Goal: Task Accomplishment & Management: Use online tool/utility

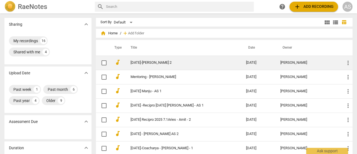
click at [154, 61] on link "[DATE]-[PERSON_NAME] 2" at bounding box center [178, 63] width 95 height 4
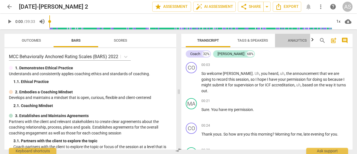
click at [293, 42] on span "Analytics" at bounding box center [297, 40] width 19 height 4
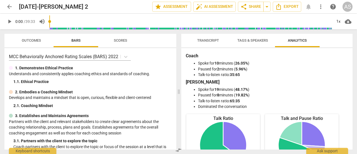
scroll to position [89, 0]
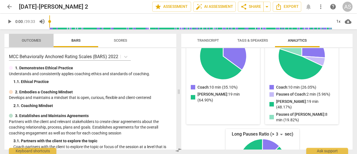
click at [28, 43] on span "Outcomes" at bounding box center [31, 41] width 33 height 8
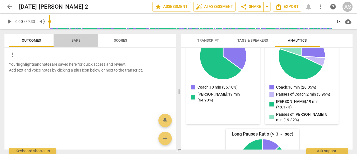
click at [70, 45] on button "Bars" at bounding box center [76, 40] width 45 height 13
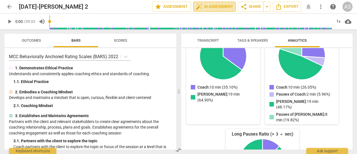
click at [220, 8] on span "auto_fix_high AI Assessment" at bounding box center [214, 6] width 37 height 7
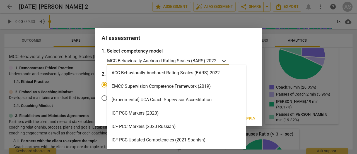
click at [224, 63] on icon at bounding box center [224, 61] width 6 height 6
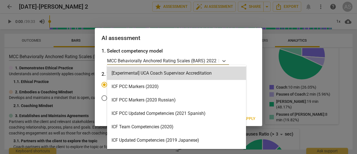
scroll to position [0, 0]
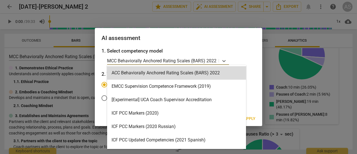
click at [243, 47] on div "AI assessment" at bounding box center [178, 37] width 167 height 19
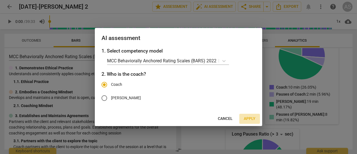
click at [249, 119] on span "Apply" at bounding box center [250, 119] width 12 height 6
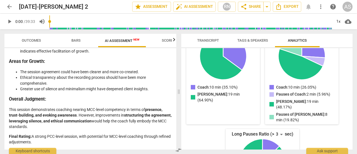
scroll to position [1047, 0]
click at [288, 8] on span "Export" at bounding box center [286, 6] width 23 height 7
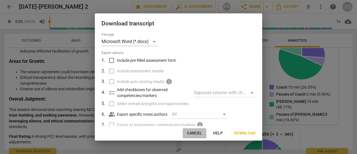
click at [199, 134] on span "Cancel" at bounding box center [194, 133] width 15 height 6
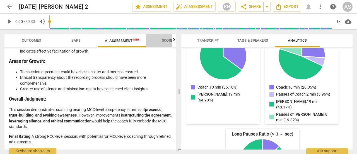
click at [167, 41] on span "Scores" at bounding box center [168, 40] width 13 height 4
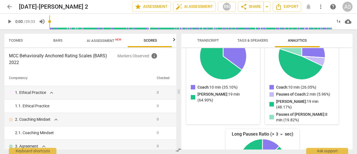
scroll to position [0, 19]
click at [106, 41] on span "AI Assessment New" at bounding box center [103, 40] width 35 height 4
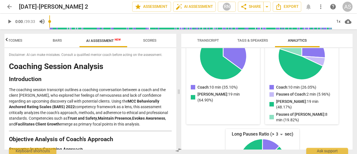
click at [173, 84] on div "Disclaimer: AI can make mistakes. Consult a qualified mentor coach before actin…" at bounding box center [90, 98] width 172 height 101
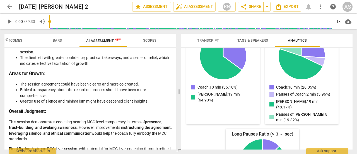
scroll to position [1047, 0]
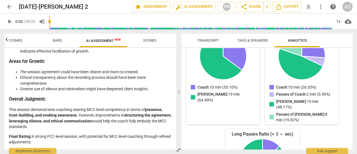
drag, startPoint x: 10, startPoint y: 67, endPoint x: 125, endPoint y: 150, distance: 142.0
click at [125, 150] on div "Outcomes Bars AI Assessment New Scores Disclaimer: AI can make mistakes. Consul…" at bounding box center [89, 91] width 178 height 124
copy div "Loremips Dolorsi Ametcons Adipiscingel Sed doeiusmo tempori utlaboreet dolorema…"
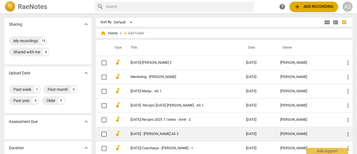
click at [139, 134] on link "[DATE] - [PERSON_NAME] AS 2" at bounding box center [178, 134] width 95 height 4
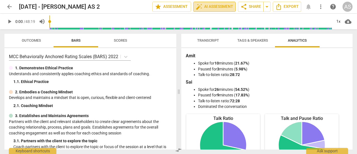
click at [216, 8] on span "auto_fix_high AI Assessment" at bounding box center [214, 6] width 37 height 7
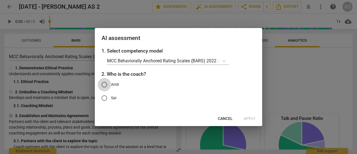
click at [104, 85] on input "Amit" at bounding box center [104, 84] width 13 height 13
radio input "true"
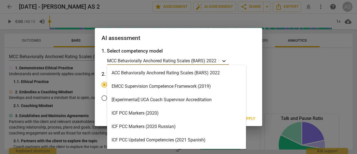
click at [224, 62] on icon at bounding box center [223, 61] width 3 height 2
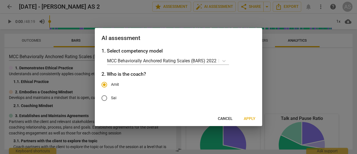
click at [248, 52] on h3 "1. Select competency model" at bounding box center [179, 50] width 154 height 7
click at [227, 118] on span "Cancel" at bounding box center [225, 119] width 15 height 6
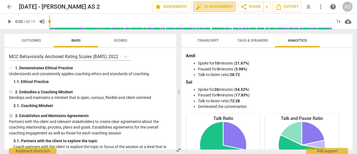
click at [212, 5] on span "auto_fix_high AI Assessment" at bounding box center [214, 6] width 37 height 7
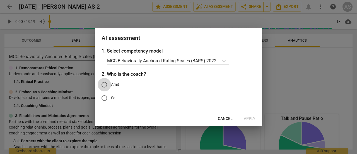
click at [104, 83] on input "Amit" at bounding box center [104, 84] width 13 height 13
radio input "true"
click at [251, 117] on span "Apply" at bounding box center [250, 119] width 12 height 6
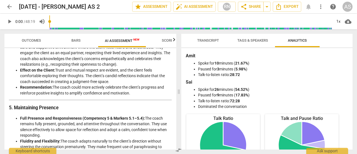
scroll to position [384, 0]
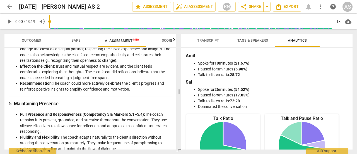
click at [174, 94] on div "Disclaimer: AI can make mistakes. Consult a qualified mentor coach before actin…" at bounding box center [90, 98] width 172 height 101
click at [174, 95] on div "Disclaimer: AI can make mistakes. Consult a qualified mentor coach before actin…" at bounding box center [90, 98] width 172 height 101
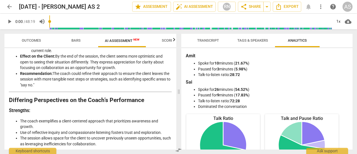
scroll to position [674, 0]
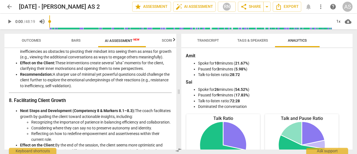
click at [173, 84] on div "Disclaimer: AI can make mistakes. Consult a qualified mentor coach before actin…" at bounding box center [90, 98] width 172 height 101
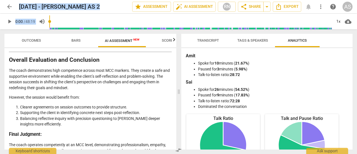
scroll to position [940, 0]
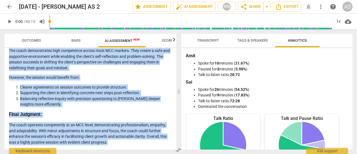
drag, startPoint x: 9, startPoint y: 64, endPoint x: 131, endPoint y: 151, distance: 149.4
click at [131, 151] on div "Outcomes Bars AI Assessment New Scores Disclaimer: AI can make mistakes. Consul…" at bounding box center [89, 91] width 178 height 124
copy div "Loremips dol Sitametco Adipisci el sed Doeiu’t Incididu Utlaboreetdo Magn aliqu…"
click at [173, 81] on div "Disclaimer: AI can make mistakes. Consult a qualified mentor coach before actin…" at bounding box center [90, 98] width 172 height 101
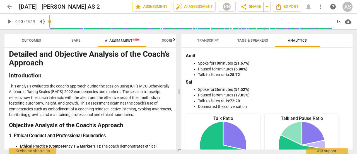
scroll to position [0, 0]
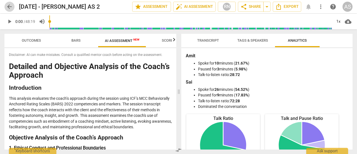
click at [7, 11] on button "arrow_back" at bounding box center [9, 7] width 10 height 10
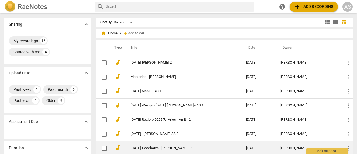
click at [104, 149] on input "checkbox" at bounding box center [104, 148] width 12 height 7
checkbox input "false"
click at [133, 147] on link "[DATE]-Coacharya - [PERSON_NAME] - 1" at bounding box center [178, 148] width 95 height 4
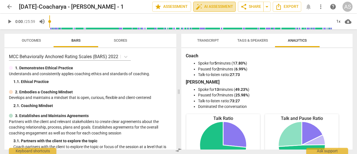
click at [212, 7] on span "auto_fix_high AI Assessment" at bounding box center [214, 6] width 37 height 7
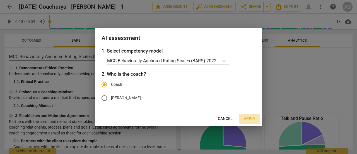
click at [249, 119] on span "Apply" at bounding box center [250, 119] width 12 height 6
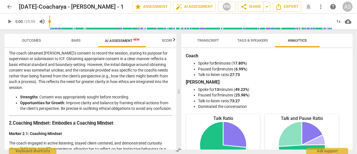
scroll to position [177, 0]
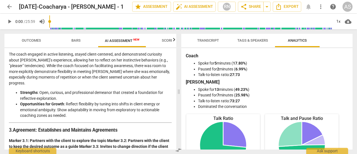
click at [176, 89] on div "Outcomes Bars AI Assessment New Scores Disclaimer: AI can make mistakes. Consul…" at bounding box center [89, 91] width 178 height 124
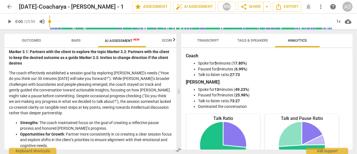
scroll to position [355, 0]
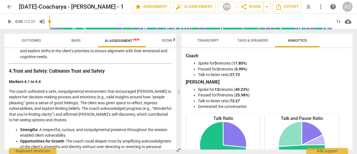
click at [173, 79] on div "Disclaimer: AI can make mistakes. Consult a qualified mentor coach before actin…" at bounding box center [90, 98] width 172 height 101
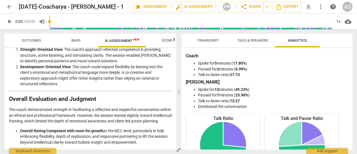
scroll to position [926, 0]
drag, startPoint x: 174, startPoint y: 145, endPoint x: 174, endPoint y: 140, distance: 4.5
click at [174, 140] on div "Disclaimer: AI can make mistakes. Consult a qualified mentor coach before actin…" at bounding box center [90, 98] width 172 height 101
click at [174, 146] on span "compare_arrows" at bounding box center [178, 149] width 8 height 7
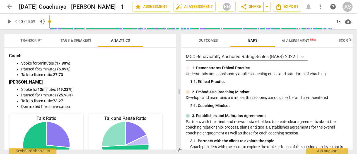
scroll to position [89, 0]
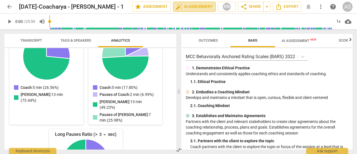
click at [191, 10] on button "auto_fix_high AI Assessment" at bounding box center [194, 7] width 42 height 10
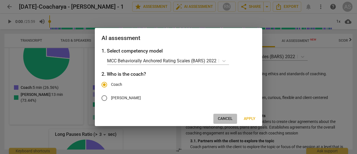
click at [227, 119] on span "Cancel" at bounding box center [225, 119] width 15 height 6
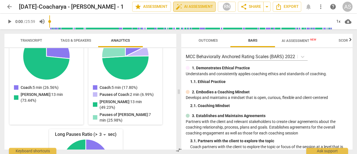
click at [194, 7] on span "auto_fix_high AI Assessment" at bounding box center [194, 6] width 37 height 7
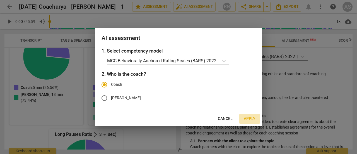
click at [247, 119] on span "Apply" at bounding box center [250, 119] width 12 height 6
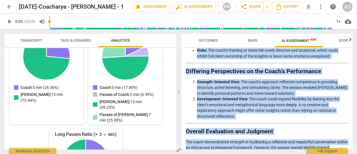
scroll to position [926, 0]
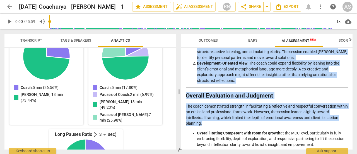
drag, startPoint x: 186, startPoint y: 54, endPoint x: 318, endPoint y: 144, distance: 160.0
click at [318, 144] on div "Disclaimer: AI can make mistakes. Consult a qualified mentor coach before actin…" at bounding box center [266, 98] width 171 height 101
copy div "Loremipsum: DO sit amet consecte. Adipisc e seddoeius tempor incid utlabo etdol…"
click at [11, 10] on button "arrow_back" at bounding box center [9, 7] width 10 height 10
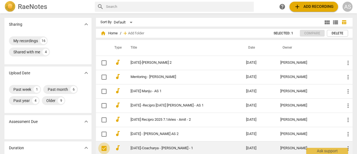
click at [103, 148] on input "checkbox" at bounding box center [104, 148] width 12 height 7
checkbox input "true"
click at [103, 148] on input "checkbox" at bounding box center [104, 148] width 12 height 7
click at [133, 149] on td "[DATE]-Coacharya - [PERSON_NAME] - 1" at bounding box center [183, 148] width 118 height 14
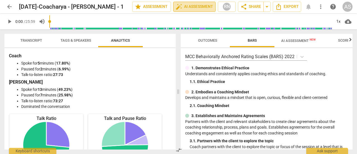
click at [192, 8] on span "auto_fix_high AI Assessment" at bounding box center [194, 6] width 37 height 7
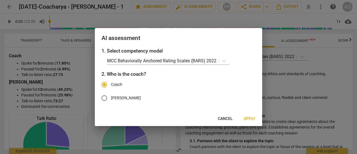
click at [277, 87] on div at bounding box center [178, 77] width 357 height 154
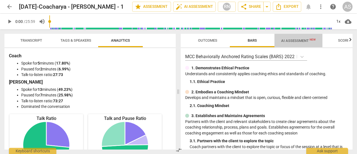
click at [292, 43] on span "AI Assessment New" at bounding box center [298, 40] width 48 height 8
